Goal: Navigation & Orientation: Find specific page/section

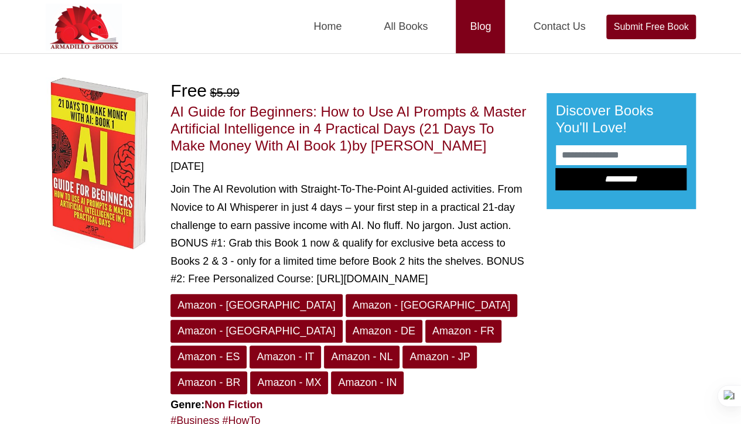
click at [478, 34] on link "Blog" at bounding box center [480, 26] width 49 height 53
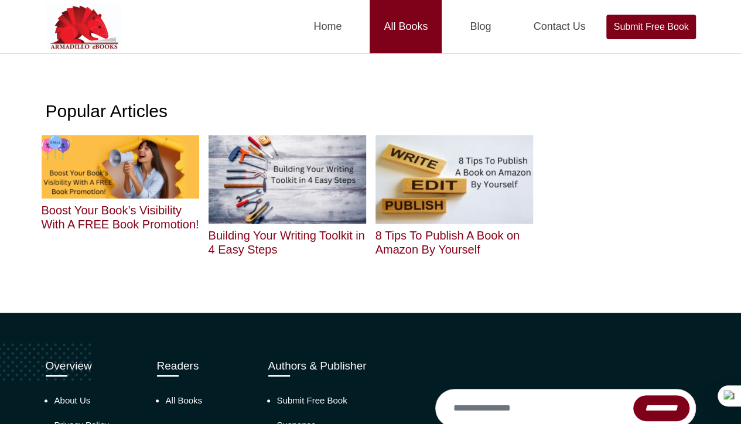
click at [398, 25] on link "All Books" at bounding box center [406, 26] width 72 height 53
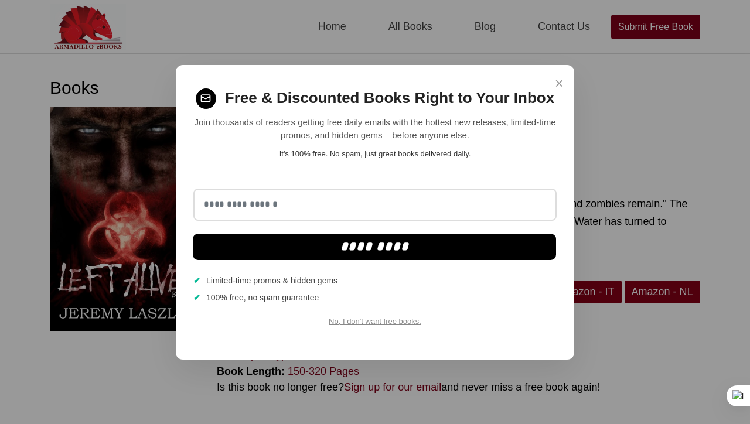
click at [559, 83] on span "×" at bounding box center [559, 83] width 9 height 23
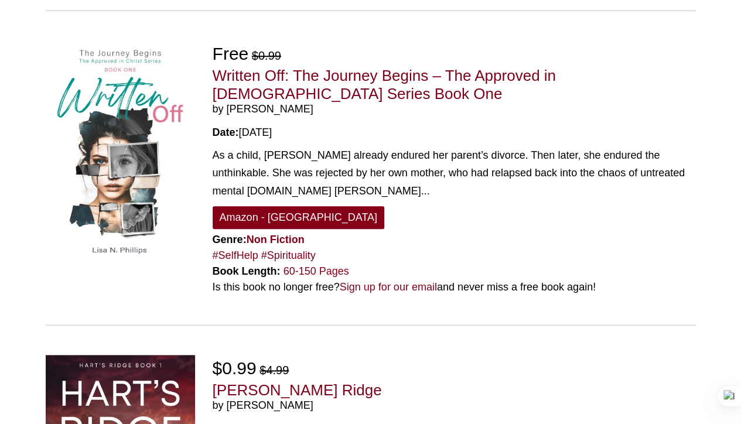
scroll to position [2794, 0]
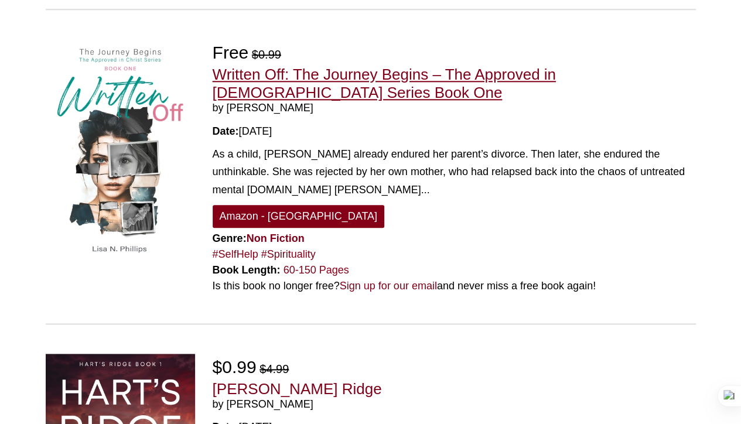
click at [366, 69] on link "Written Off: The Journey Begins – The Approved in [DEMOGRAPHIC_DATA] Series Boo…" at bounding box center [384, 84] width 343 height 36
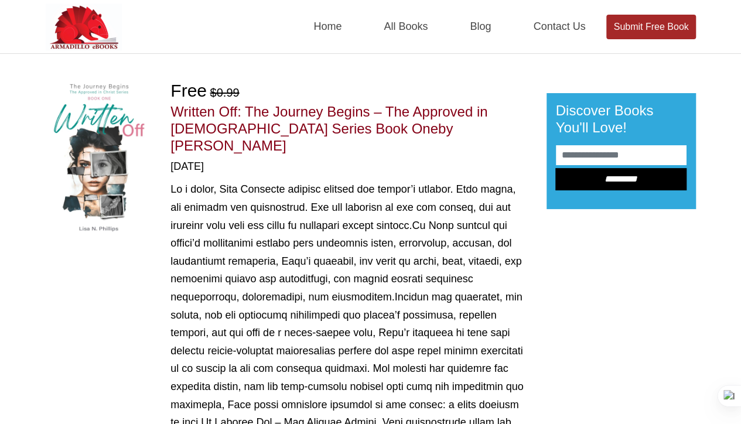
click at [649, 28] on link "Submit Free Book" at bounding box center [650, 27] width 89 height 25
click at [586, 160] on input "email" at bounding box center [621, 155] width 131 height 20
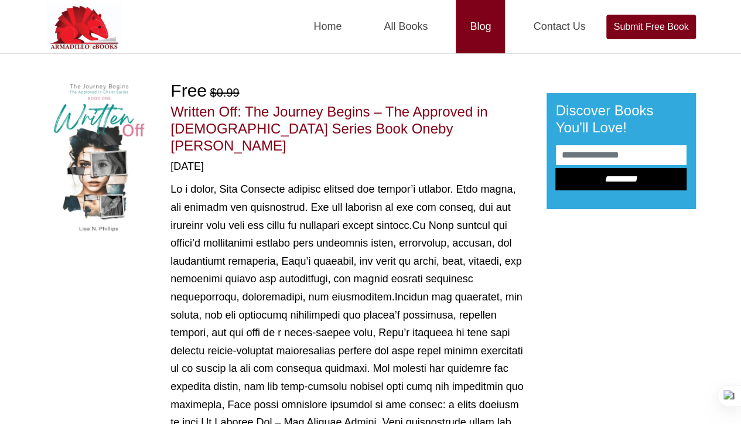
click at [485, 30] on link "Blog" at bounding box center [480, 26] width 49 height 53
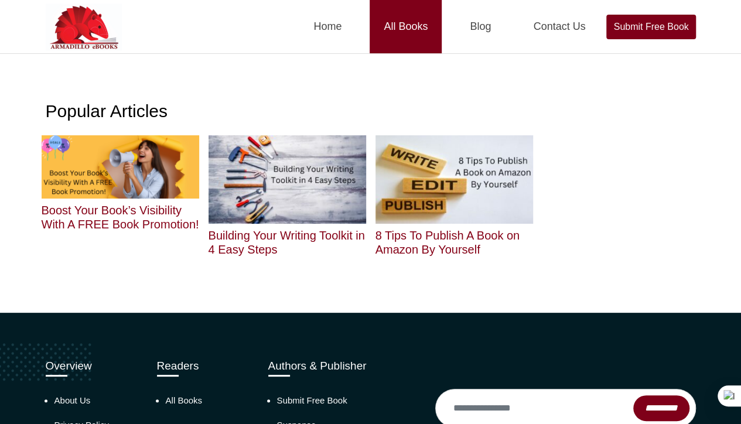
click at [414, 23] on link "All Books" at bounding box center [406, 26] width 72 height 53
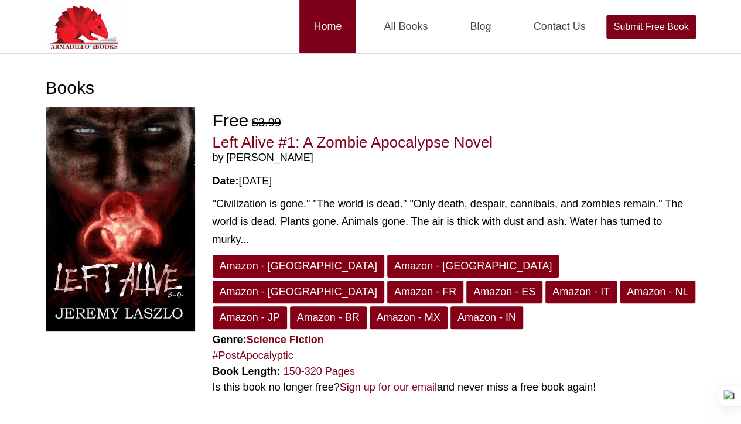
click at [329, 28] on link "Home" at bounding box center [327, 26] width 56 height 53
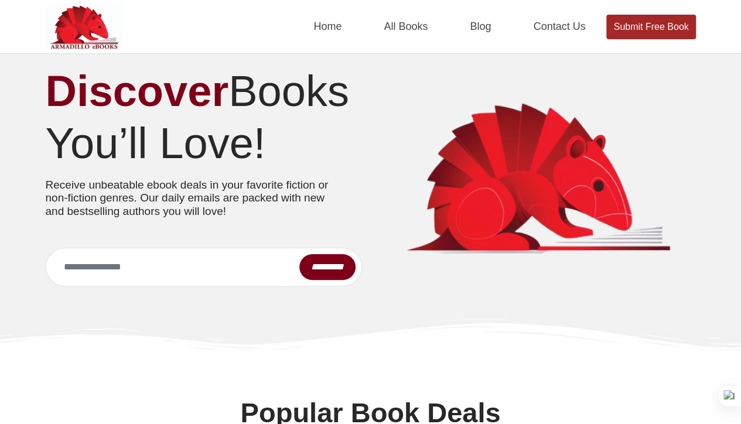
click at [660, 29] on link "Submit Free Book" at bounding box center [650, 27] width 89 height 25
